Goal: Task Accomplishment & Management: Use online tool/utility

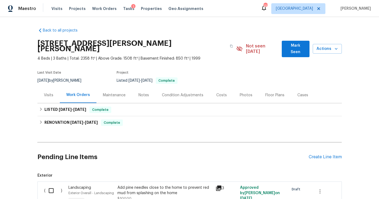
scroll to position [69, 0]
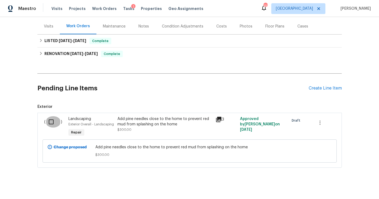
click at [51, 116] on input "checkbox" at bounding box center [52, 121] width 15 height 11
checkbox input "true"
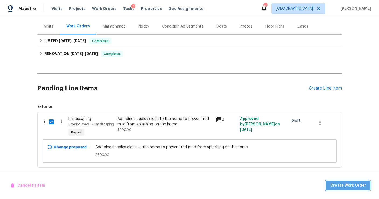
click at [359, 181] on button "Create Work Order" at bounding box center [348, 185] width 44 height 10
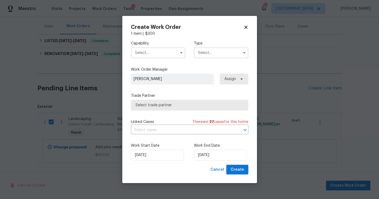
click at [146, 53] on input "text" at bounding box center [158, 52] width 54 height 11
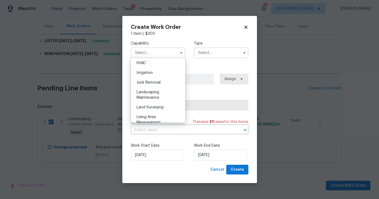
scroll to position [328, 0]
click at [156, 94] on span "Landscaping Maintenance" at bounding box center [147, 92] width 23 height 9
type input "Landscaping Maintenance"
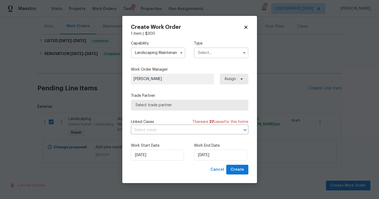
click at [213, 53] on input "text" at bounding box center [221, 52] width 54 height 11
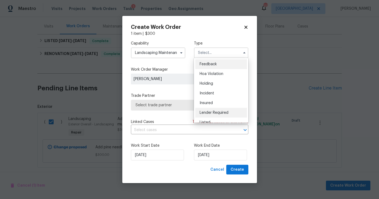
scroll to position [17, 0]
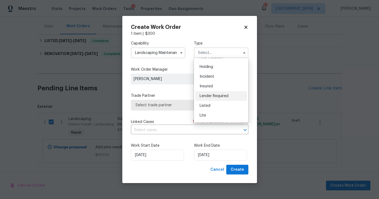
click at [212, 109] on div "Listed" at bounding box center [221, 106] width 52 height 10
type input "Listed"
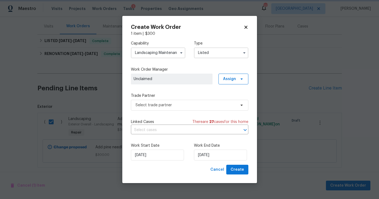
scroll to position [0, 0]
click at [226, 81] on span "Assign" at bounding box center [229, 78] width 13 height 5
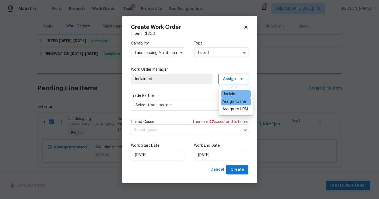
click at [240, 99] on div "Assign to me" at bounding box center [233, 101] width 23 height 5
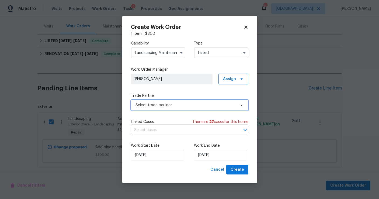
click at [161, 107] on span "Select trade partner" at bounding box center [189, 105] width 117 height 11
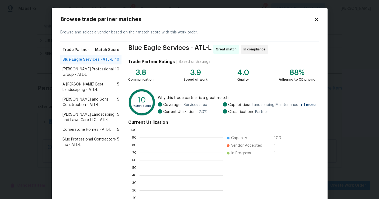
scroll to position [75, 83]
click at [91, 72] on span "[PERSON_NAME] Professional Group - ATL-L" at bounding box center [88, 71] width 53 height 11
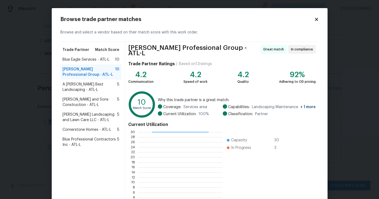
scroll to position [39, 0]
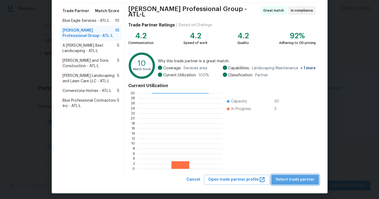
click at [302, 178] on span "Select trade partner" at bounding box center [294, 179] width 39 height 7
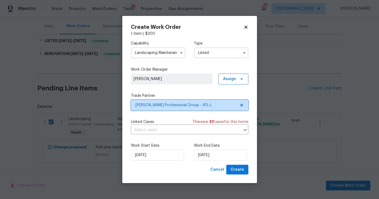
scroll to position [0, 0]
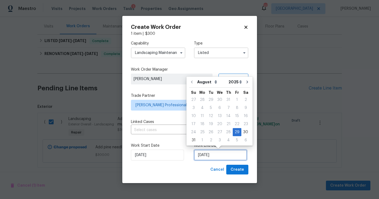
click at [221, 153] on input "[DATE]" at bounding box center [220, 154] width 53 height 11
click at [210, 140] on div "2" at bounding box center [210, 140] width 9 height 8
type input "[DATE]"
select select "8"
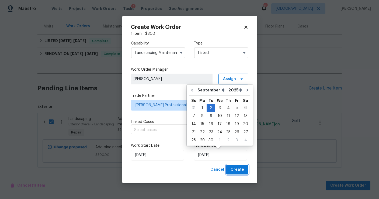
click at [235, 169] on span "Create" at bounding box center [236, 169] width 13 height 7
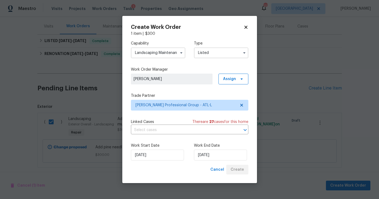
checkbox input "false"
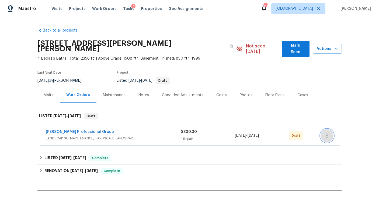
click at [322, 129] on button "button" at bounding box center [326, 135] width 13 height 13
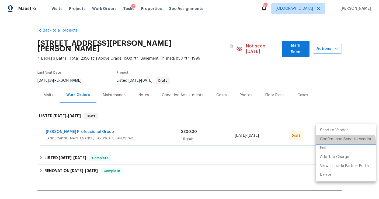
click at [333, 142] on li "Confirm and Send to Vendor" at bounding box center [345, 139] width 60 height 9
